Goal: Task Accomplishment & Management: Manage account settings

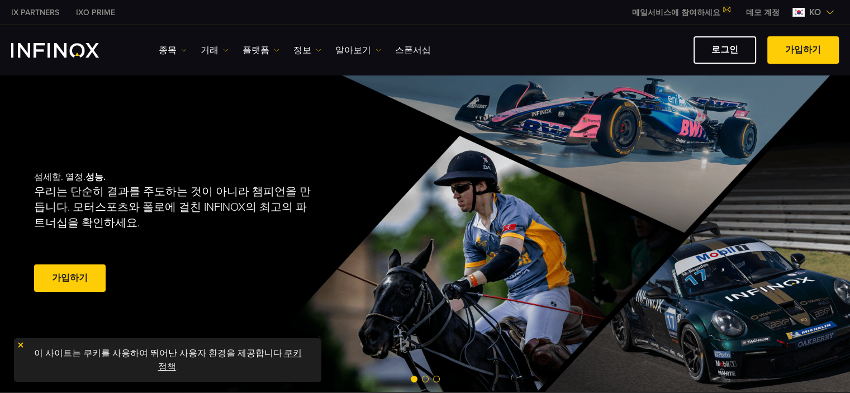
click at [704, 52] on link "로그인" at bounding box center [724, 49] width 63 height 27
drag, startPoint x: 0, startPoint y: 0, endPoint x: 704, endPoint y: 52, distance: 705.7
click at [704, 52] on link "로그인" at bounding box center [724, 49] width 63 height 27
click at [719, 50] on link "로그인" at bounding box center [724, 49] width 63 height 27
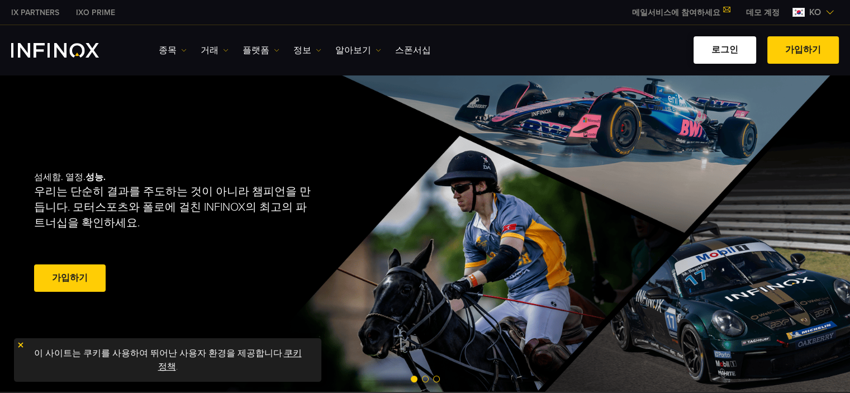
click at [719, 50] on link "로그인" at bounding box center [724, 49] width 63 height 27
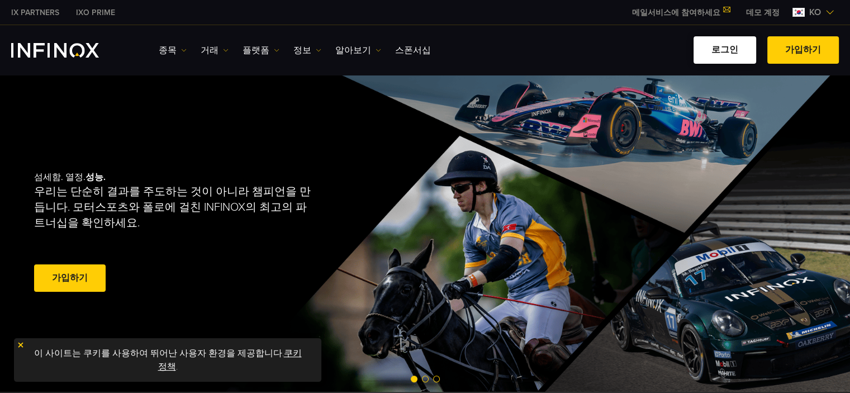
click at [719, 50] on link "로그인" at bounding box center [724, 49] width 63 height 27
